Goal: Find contact information: Find contact information

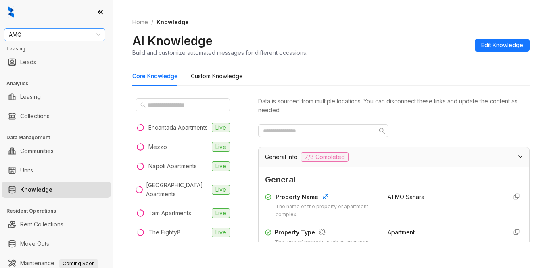
click at [48, 33] on span "AMG" at bounding box center [55, 35] width 92 height 12
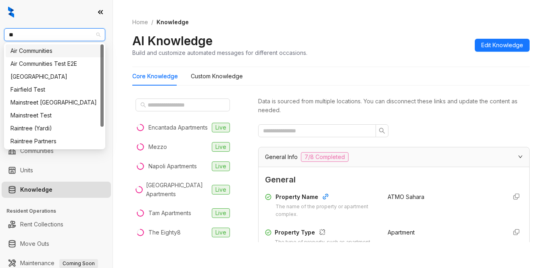
type input "***"
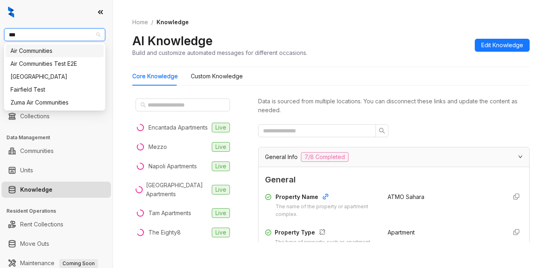
click at [49, 53] on div "Air Communities" at bounding box center [54, 50] width 88 height 9
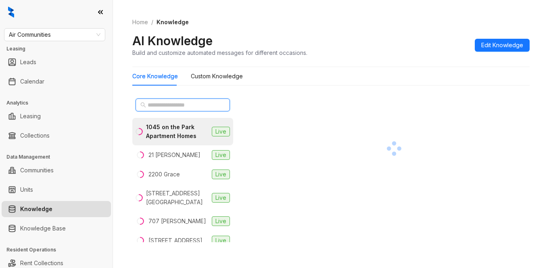
click at [162, 104] on input "text" at bounding box center [183, 105] width 71 height 9
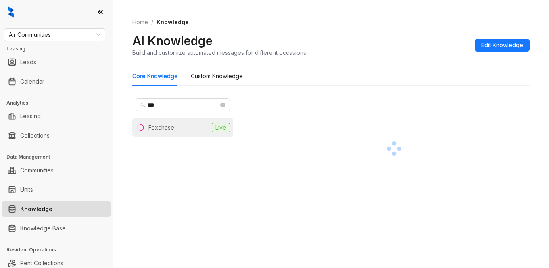
click at [166, 127] on div "Foxchase" at bounding box center [162, 127] width 26 height 9
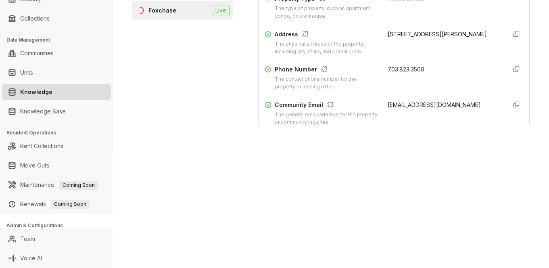
scroll to position [121, 0]
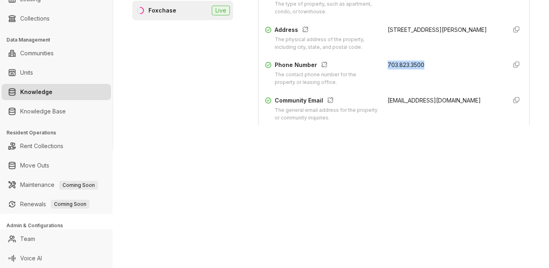
drag, startPoint x: 378, startPoint y: 65, endPoint x: 432, endPoint y: 69, distance: 54.3
click at [432, 69] on div "Phone Number The contact phone number for the property or leasing office. 703.8…" at bounding box center [394, 74] width 258 height 26
copy span "703.823.3500"
click at [389, 146] on div "Home / Knowledge AI Knowledge Build and customize automated messages for differ…" at bounding box center [331, 17] width 436 height 268
drag, startPoint x: 451, startPoint y: 72, endPoint x: 455, endPoint y: 75, distance: 5.4
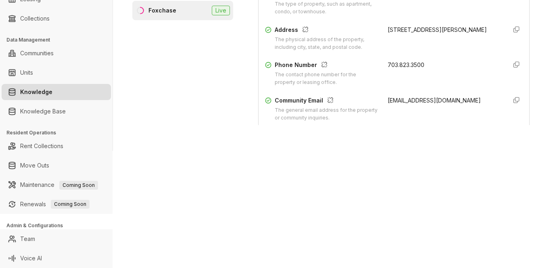
click at [451, 72] on div "703.823.3500" at bounding box center [444, 74] width 113 height 26
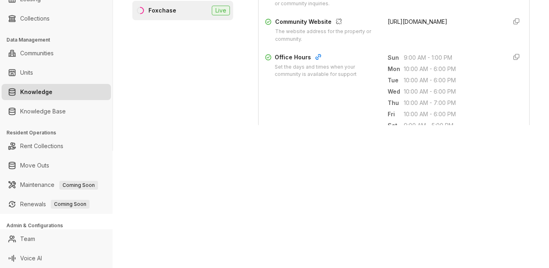
scroll to position [242, 0]
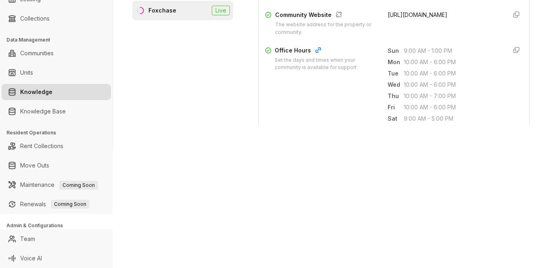
click at [415, 167] on div "Air Communities Leasing Leads Calendar Analytics Leasing Collections Data Manag…" at bounding box center [274, 134] width 549 height 268
click at [527, 145] on div "Home / Knowledge AI Knowledge Build and customize automated messages for differ…" at bounding box center [331, 17] width 436 height 268
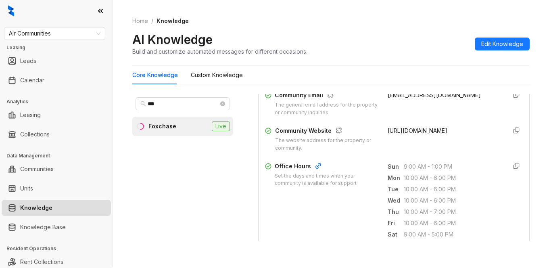
scroll to position [0, 0]
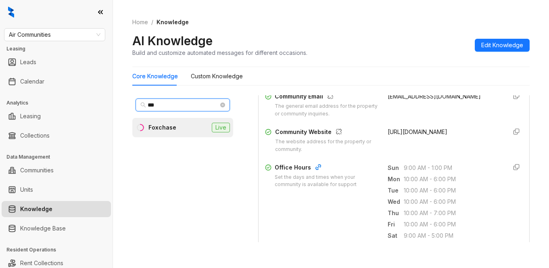
click at [156, 103] on input "***" at bounding box center [183, 105] width 71 height 9
drag, startPoint x: 164, startPoint y: 101, endPoint x: 141, endPoint y: 105, distance: 23.4
click at [141, 105] on span "***" at bounding box center [183, 105] width 94 height 13
type input "********"
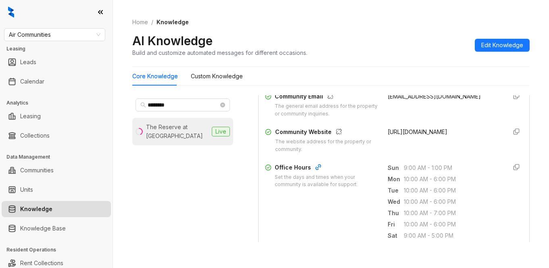
click at [172, 132] on div "The Reserve at Coconut Point" at bounding box center [177, 132] width 63 height 18
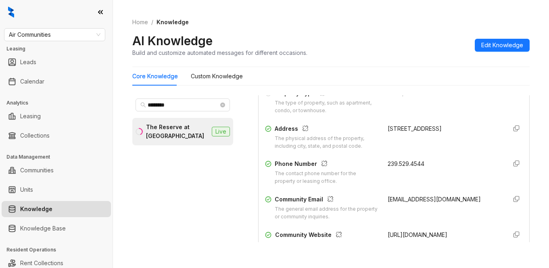
scroll to position [161, 0]
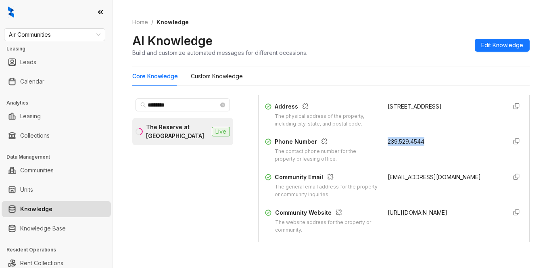
drag, startPoint x: 377, startPoint y: 142, endPoint x: 418, endPoint y: 139, distance: 41.3
click at [432, 138] on div "Phone Number The contact phone number for the property or leasing office. 239.5…" at bounding box center [394, 150] width 258 height 26
copy span "239.529.4544"
click at [397, 35] on div "AI Knowledge Build and customize automated messages for different occasions. Ed…" at bounding box center [331, 45] width 398 height 24
click at [531, 20] on div "Home / Knowledge AI Knowledge Build and customize automated messages for differ…" at bounding box center [331, 134] width 436 height 268
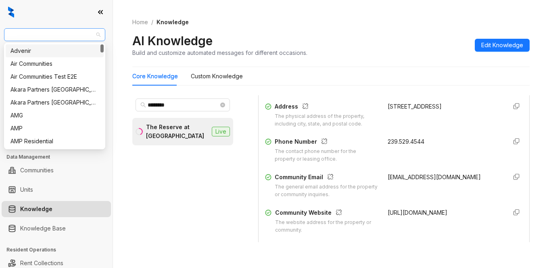
click at [78, 33] on span "Air Communities" at bounding box center [55, 35] width 92 height 12
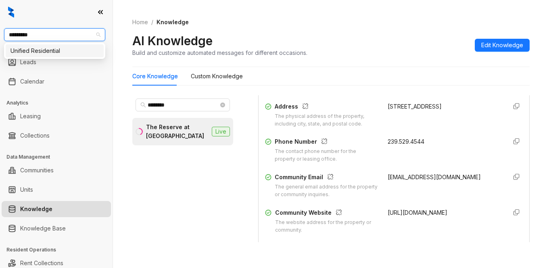
type input "**********"
click at [77, 52] on div "Unified Residential" at bounding box center [54, 50] width 88 height 9
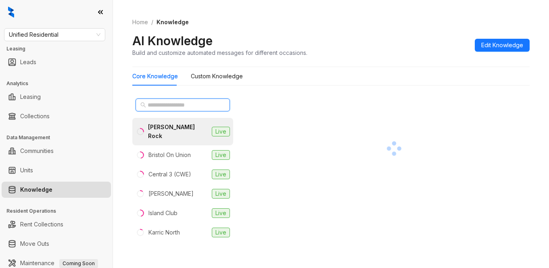
click at [166, 103] on input "text" at bounding box center [183, 105] width 71 height 9
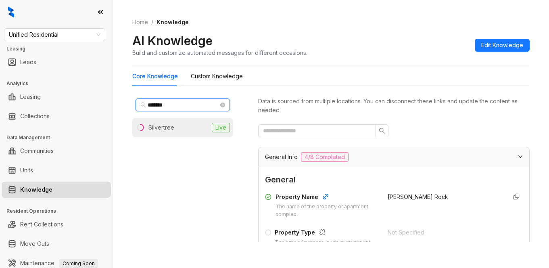
type input "*******"
click at [167, 125] on div "Silvertree" at bounding box center [162, 127] width 26 height 9
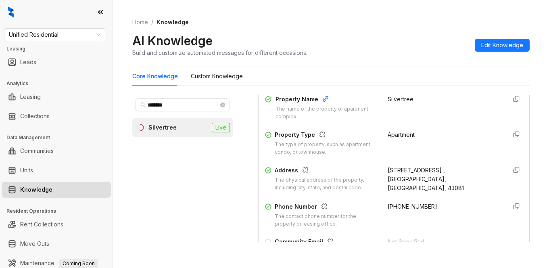
scroll to position [121, 0]
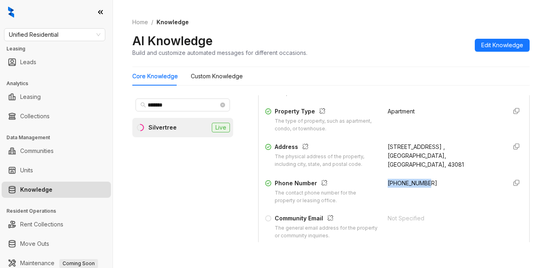
drag, startPoint x: 376, startPoint y: 180, endPoint x: 437, endPoint y: 178, distance: 60.6
click at [437, 179] on div "Phone Number The contact phone number for the property or leasing office. +1844…" at bounding box center [394, 192] width 258 height 26
copy span "+18446478574"
click at [523, 61] on div "Home / Knowledge AI Knowledge Build and customize automated messages for differ…" at bounding box center [331, 37] width 398 height 59
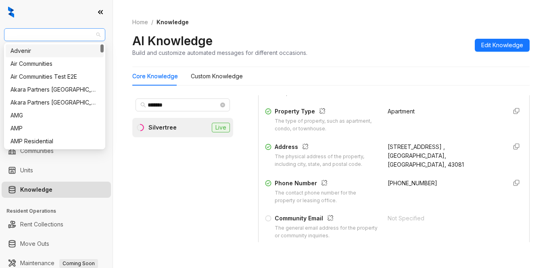
click at [66, 35] on span "Unified Residential" at bounding box center [55, 35] width 92 height 12
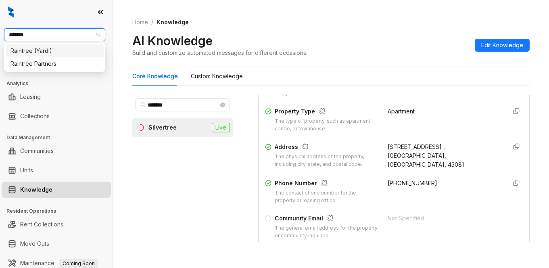
type input "********"
click at [54, 62] on div "Raintree Partners" at bounding box center [54, 63] width 88 height 9
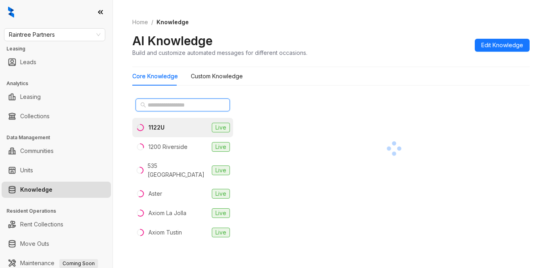
drag, startPoint x: 158, startPoint y: 107, endPoint x: 165, endPoint y: 98, distance: 10.9
click at [158, 104] on input "text" at bounding box center [183, 105] width 71 height 9
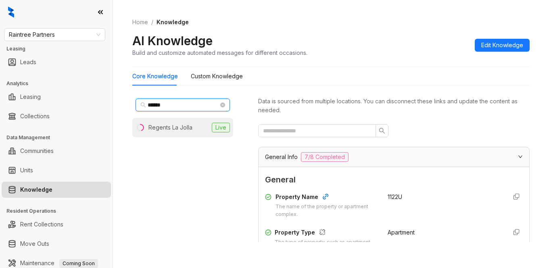
type input "******"
click at [177, 124] on div "Regents La Jolla" at bounding box center [171, 127] width 44 height 9
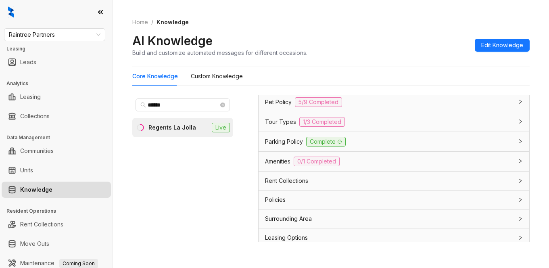
scroll to position [700, 0]
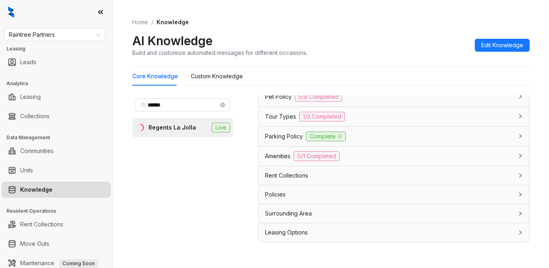
click at [285, 233] on span "Leasing Options" at bounding box center [286, 232] width 43 height 9
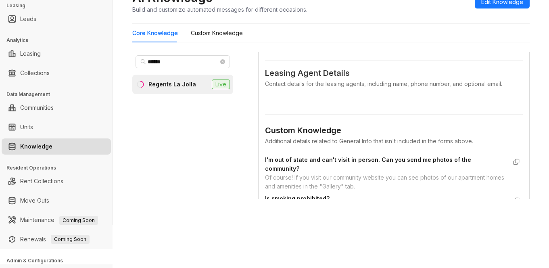
scroll to position [35, 0]
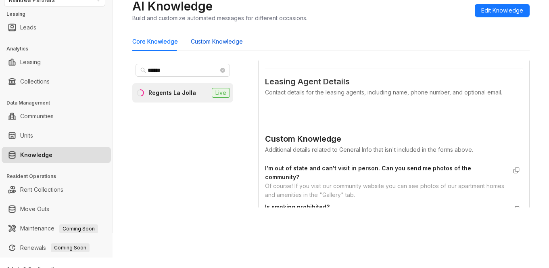
click at [212, 43] on Knowledge "Custom Knowledge" at bounding box center [217, 41] width 52 height 9
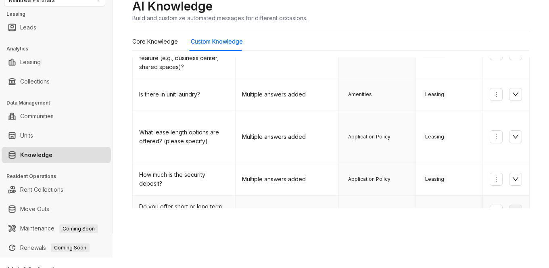
scroll to position [161, 0]
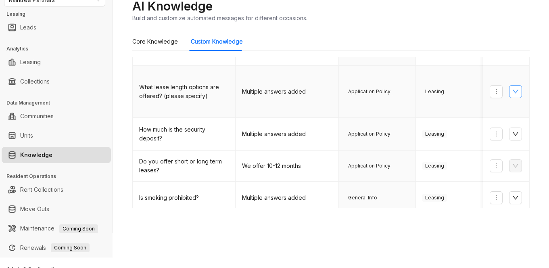
click at [513, 88] on icon "down" at bounding box center [516, 91] width 6 height 6
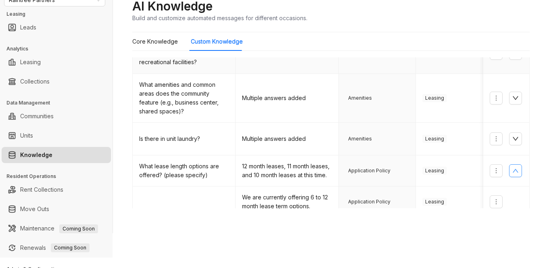
scroll to position [81, 0]
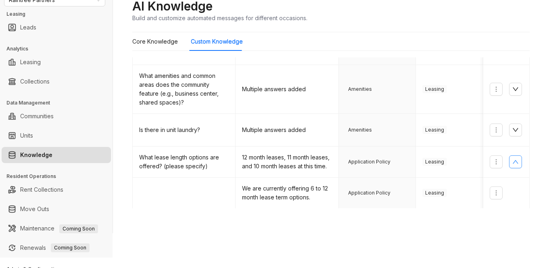
click at [397, 21] on div "AI Knowledge Build and customize automated messages for different occasions." at bounding box center [331, 10] width 398 height 24
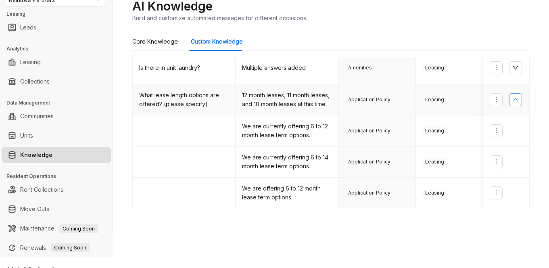
scroll to position [161, 0]
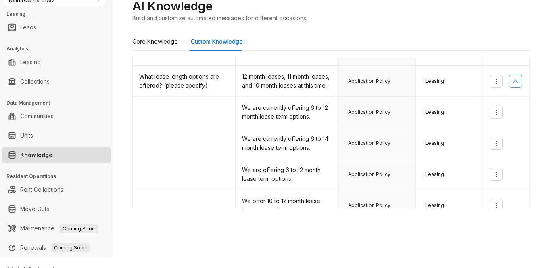
click at [262, 248] on div "Raintree Partners Leasing Leads Analytics Leasing Collections Data Management C…" at bounding box center [274, 134] width 549 height 268
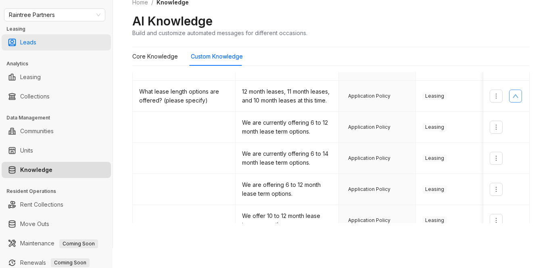
scroll to position [0, 0]
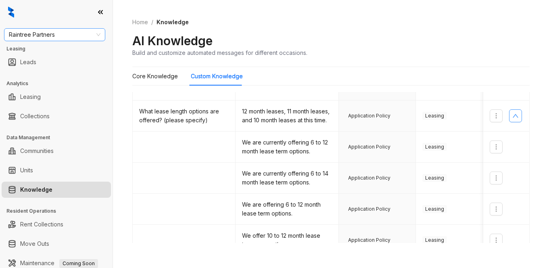
click at [71, 34] on span "Raintree Partners" at bounding box center [55, 35] width 92 height 12
type input "******"
click at [66, 57] on div "United Apartment Group" at bounding box center [55, 50] width 98 height 13
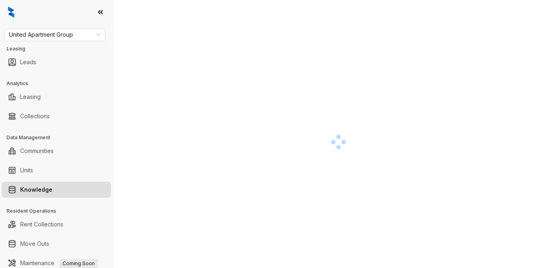
click at [445, 90] on div at bounding box center [338, 142] width 412 height 268
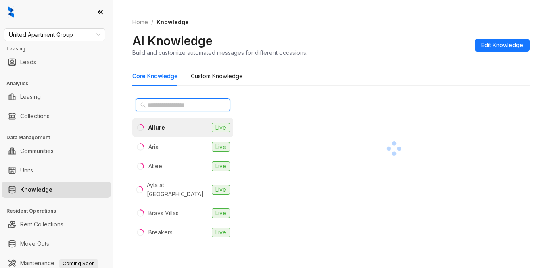
click at [152, 103] on input "text" at bounding box center [183, 105] width 71 height 9
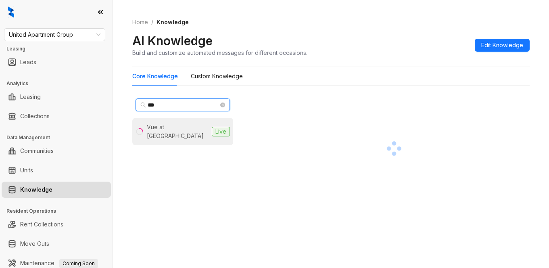
type input "***"
click at [189, 127] on div "Vue at [GEOGRAPHIC_DATA]" at bounding box center [178, 132] width 62 height 18
click at [411, 47] on div "AI Knowledge Build and customize automated messages for different occasions. Ed…" at bounding box center [331, 45] width 398 height 24
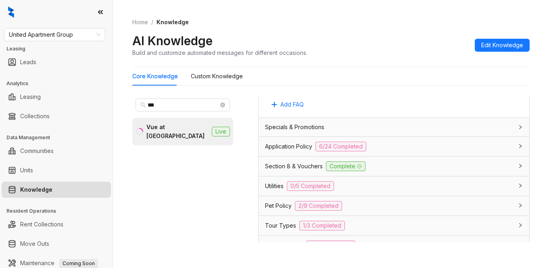
scroll to position [914, 0]
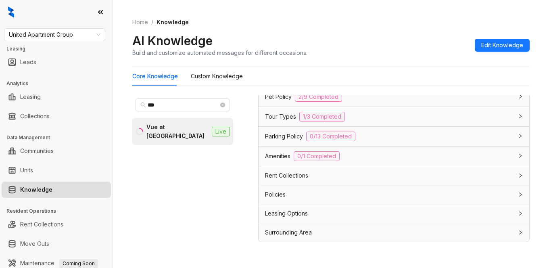
click at [283, 141] on span "Parking Policy" at bounding box center [284, 136] width 38 height 9
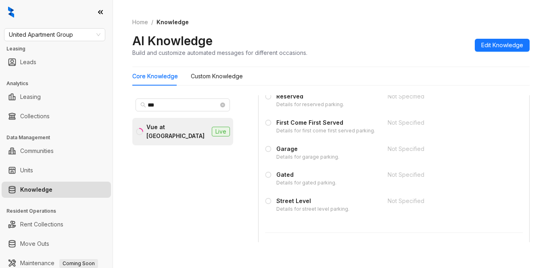
scroll to position [1237, 0]
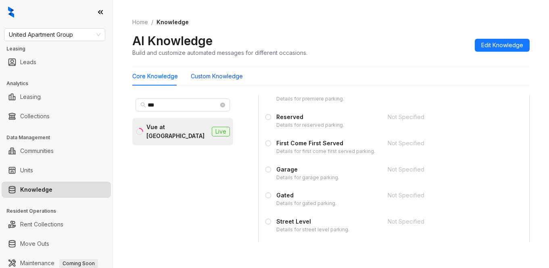
click at [234, 77] on Knowledge "Custom Knowledge" at bounding box center [217, 76] width 52 height 9
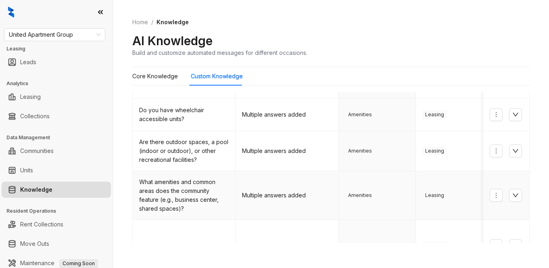
scroll to position [332, 0]
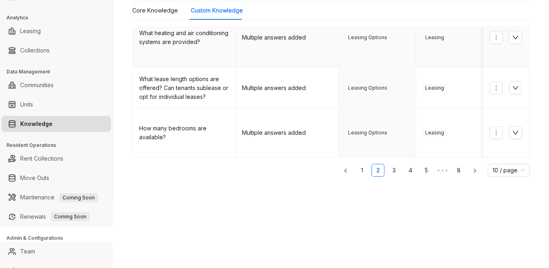
scroll to position [78, 0]
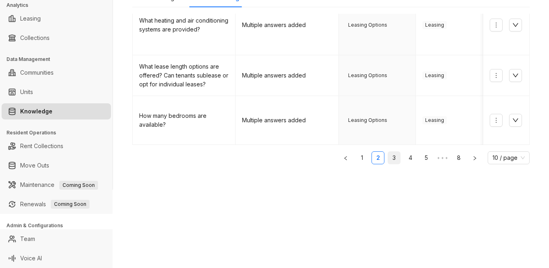
click at [388, 153] on link "3" at bounding box center [394, 158] width 12 height 12
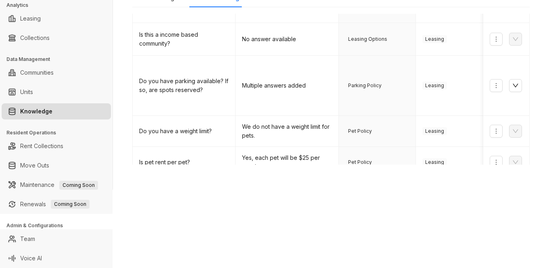
scroll to position [294, 0]
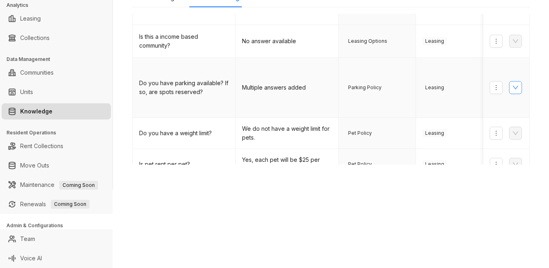
click at [513, 84] on icon "down" at bounding box center [516, 87] width 6 height 6
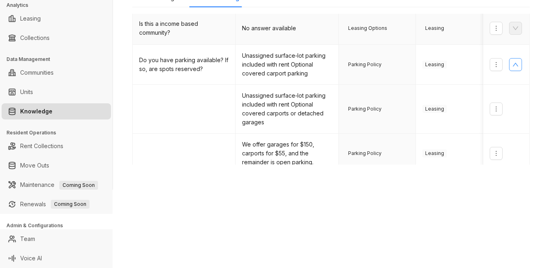
scroll to position [334, 0]
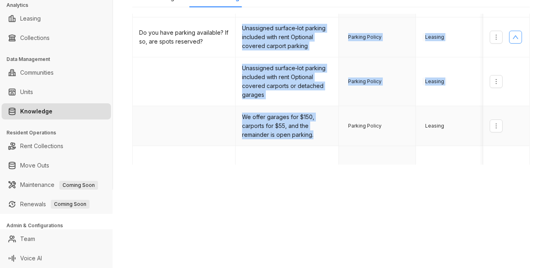
drag, startPoint x: 241, startPoint y: 19, endPoint x: 317, endPoint y: 128, distance: 132.5
copy tbody "Unassigned surface‑lot parking included with rent Optional covered carport park…"
click at [385, 96] on td "Parking Policy" at bounding box center [377, 81] width 77 height 49
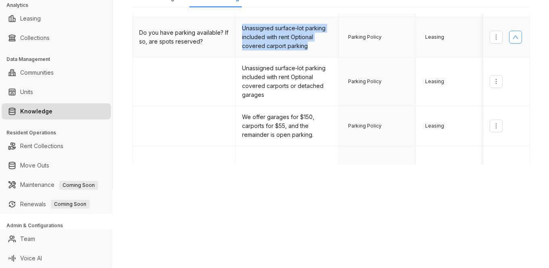
drag, startPoint x: 242, startPoint y: 17, endPoint x: 294, endPoint y: 38, distance: 56.3
click at [313, 38] on td "Unassigned surface‑lot parking included with rent Optional covered carport park…" at bounding box center [287, 37] width 103 height 40
copy td "Unassigned surface‑lot parking included with rent Optional covered carport park…"
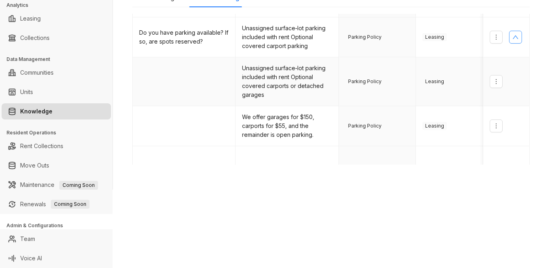
click at [193, 80] on td at bounding box center [184, 81] width 103 height 49
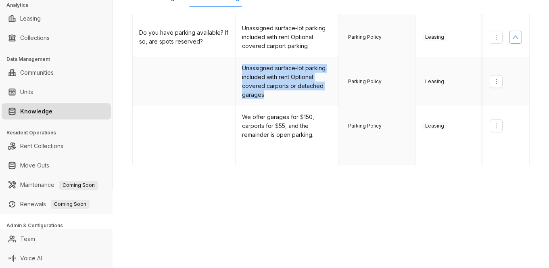
drag, startPoint x: 242, startPoint y: 58, endPoint x: 275, endPoint y: 83, distance: 40.9
click at [275, 83] on td "Unassigned surface‑lot parking included with rent Optional covered carports or …" at bounding box center [287, 81] width 103 height 49
copy td "Unassigned surface‑lot parking included with rent Optional covered carports or …"
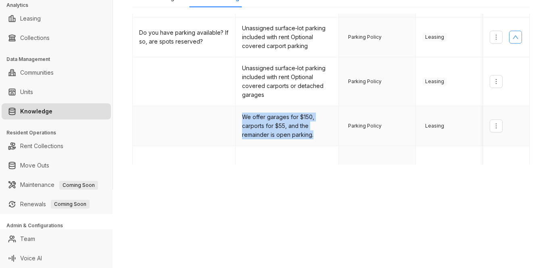
drag, startPoint x: 240, startPoint y: 107, endPoint x: 288, endPoint y: 121, distance: 50.0
click at [315, 126] on td "We offer garages for $150, carports for $55, and the remainder is open parking." at bounding box center [287, 126] width 103 height 40
copy td "We offer garages for $150, carports for $55, and the remainder is open parking."
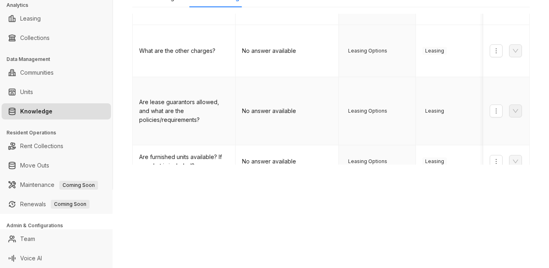
scroll to position [0, 0]
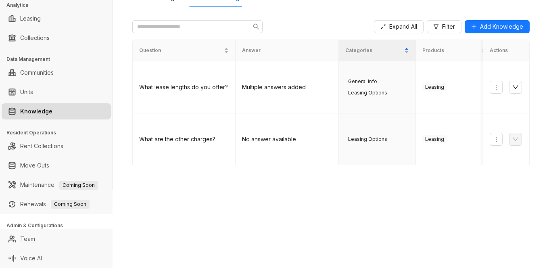
click at [406, 181] on div "Home / Knowledge AI Knowledge Build and customize automated messages for differ…" at bounding box center [331, 56] width 436 height 268
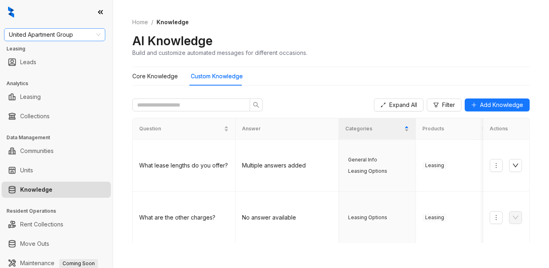
click at [77, 31] on span "United Apartment Group" at bounding box center [55, 35] width 92 height 12
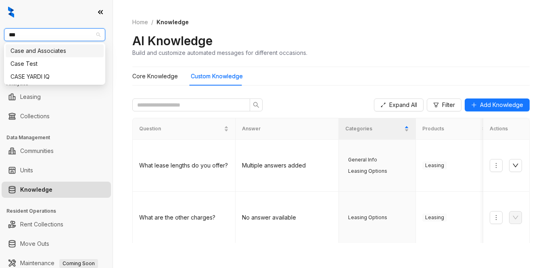
type input "****"
click at [67, 51] on div "Case and Associates" at bounding box center [54, 50] width 88 height 9
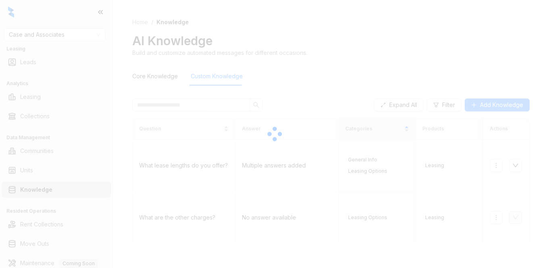
click at [428, 52] on div at bounding box center [274, 134] width 549 height 268
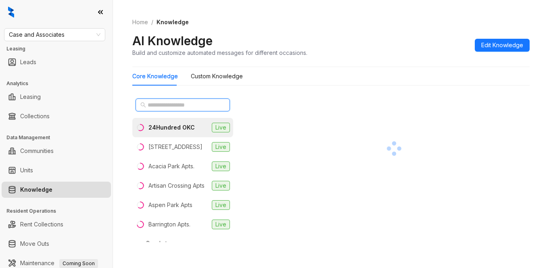
click at [166, 107] on input "text" at bounding box center [183, 105] width 71 height 9
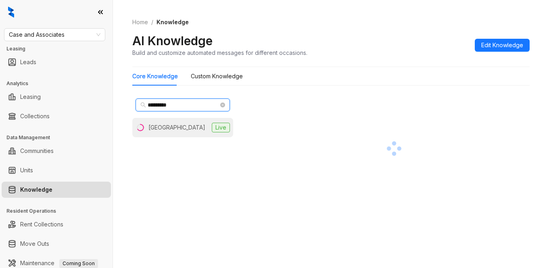
type input "*********"
click at [186, 124] on div "[GEOGRAPHIC_DATA]" at bounding box center [177, 127] width 57 height 9
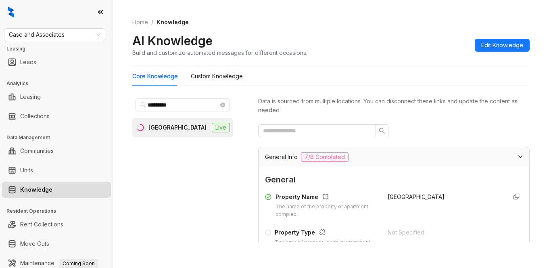
drag, startPoint x: 395, startPoint y: 61, endPoint x: 399, endPoint y: 63, distance: 4.9
click at [395, 62] on div "Home / Knowledge AI Knowledge Build and customize automated messages for differ…" at bounding box center [331, 37] width 398 height 59
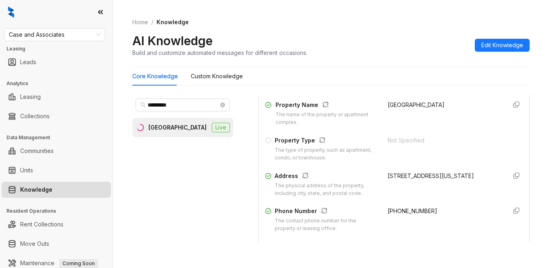
scroll to position [121, 0]
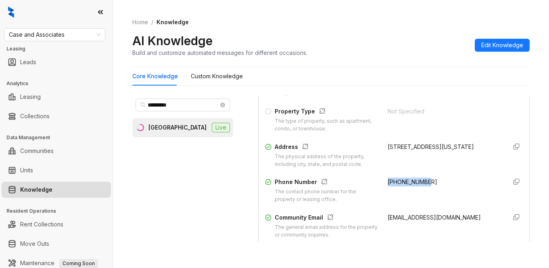
drag, startPoint x: 378, startPoint y: 181, endPoint x: 433, endPoint y: 187, distance: 55.2
click at [433, 187] on div "Phone Number The contact phone number for the property or leasing office. [PHON…" at bounding box center [394, 191] width 258 height 26
copy span "[PHONE_NUMBER]"
click at [528, 17] on div "Home / Knowledge AI Knowledge Build and customize automated messages for differ…" at bounding box center [331, 134] width 436 height 268
click at [525, 20] on div "Home / Knowledge AI Knowledge Build and customize automated messages for differ…" at bounding box center [331, 134] width 436 height 268
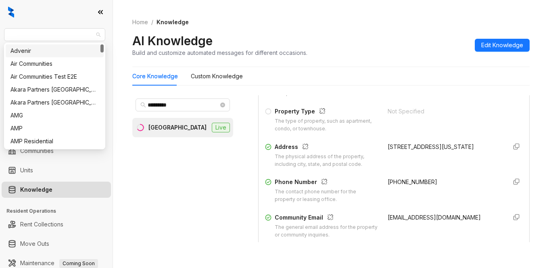
drag, startPoint x: 80, startPoint y: 34, endPoint x: 72, endPoint y: 0, distance: 35.3
click at [0, 28] on html "Case and Associates Leasing Leads Analytics Leasing Collections Data Management…" at bounding box center [274, 134] width 549 height 268
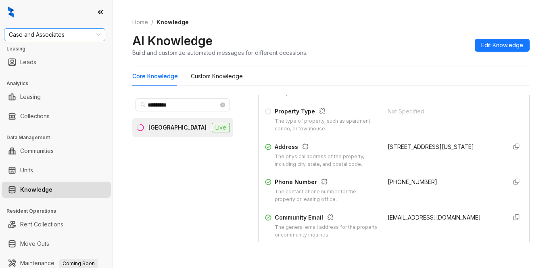
click at [39, 40] on span "Case and Associates" at bounding box center [55, 35] width 92 height 12
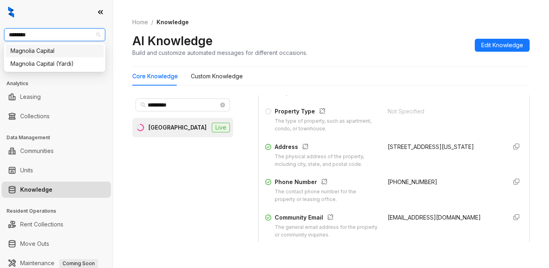
type input "********"
click at [57, 53] on div "Magnolia Capital" at bounding box center [54, 50] width 88 height 9
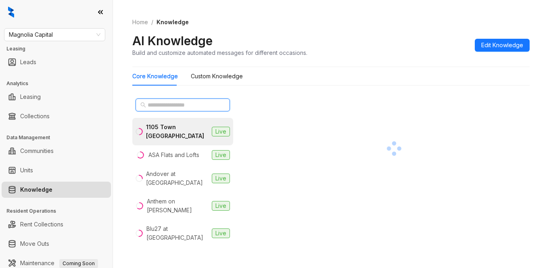
click at [175, 105] on input "text" at bounding box center [183, 105] width 71 height 9
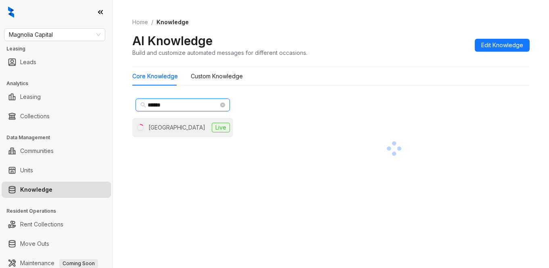
type input "******"
click at [174, 130] on div "[GEOGRAPHIC_DATA]" at bounding box center [177, 127] width 57 height 9
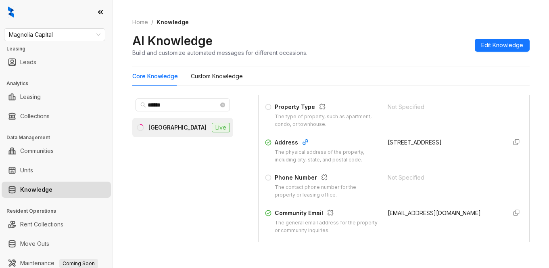
scroll to position [161, 0]
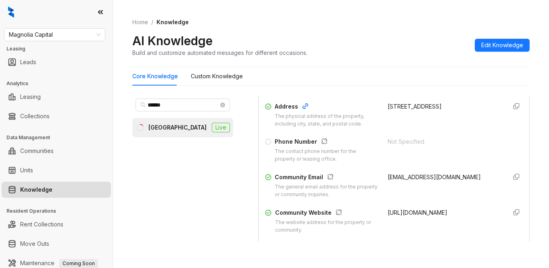
click at [380, 240] on form "General Property Name The name of the property or apartment complex. Summit Sta…" at bounding box center [394, 252] width 258 height 480
click at [411, 240] on form "General Property Name The name of the property or apartment complex. Summit Sta…" at bounding box center [394, 252] width 258 height 480
